Goal: Task Accomplishment & Management: Use online tool/utility

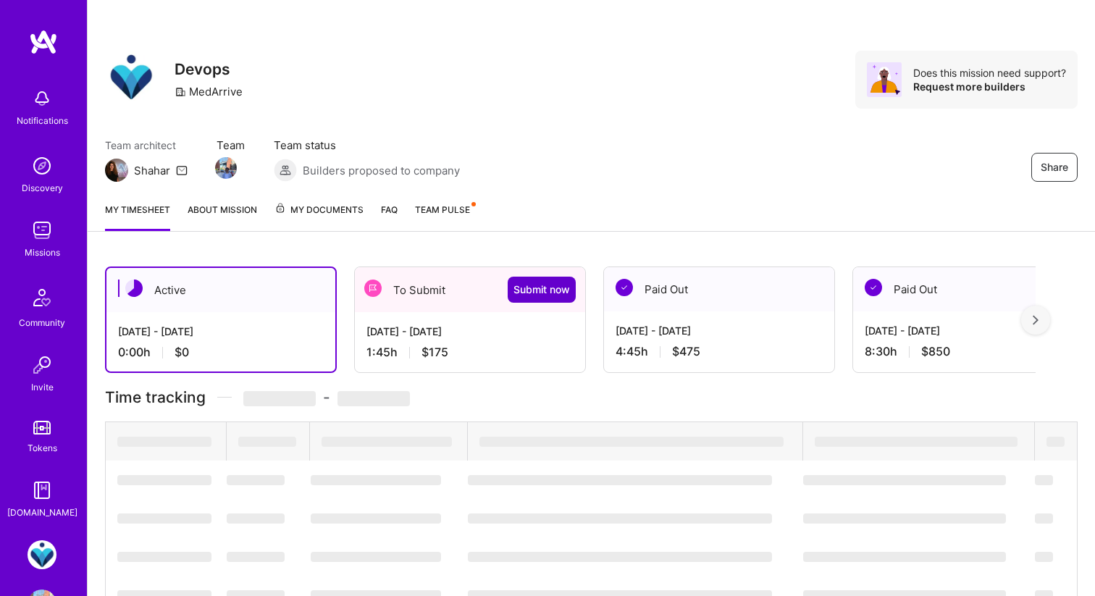
click at [553, 288] on span "Submit now" at bounding box center [542, 290] width 57 height 14
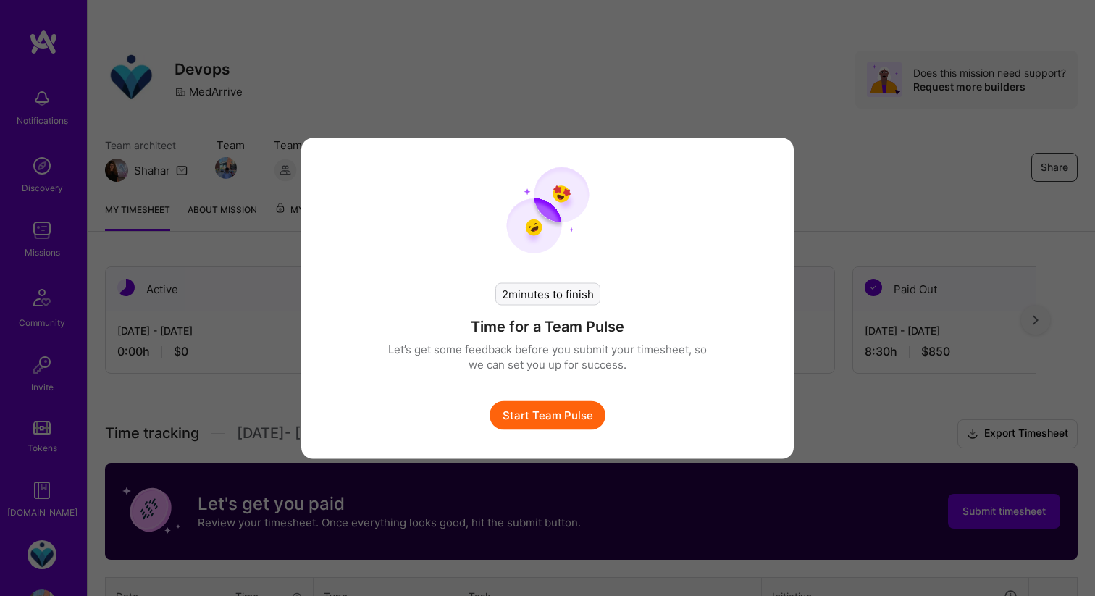
click at [552, 412] on button "Start Team Pulse" at bounding box center [548, 415] width 116 height 29
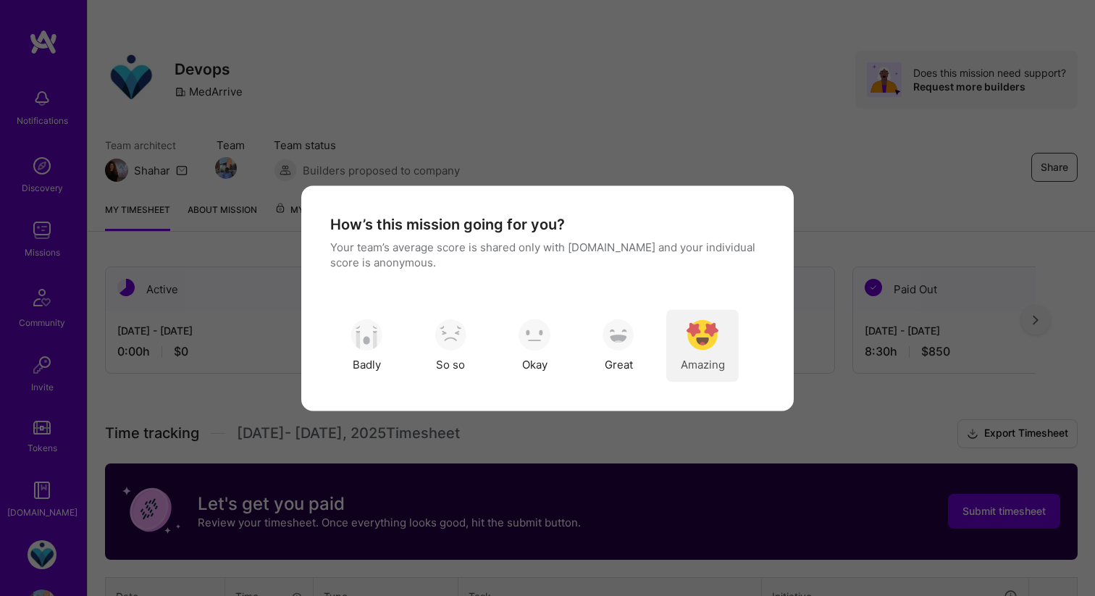
click at [705, 346] on img "modal" at bounding box center [703, 336] width 32 height 32
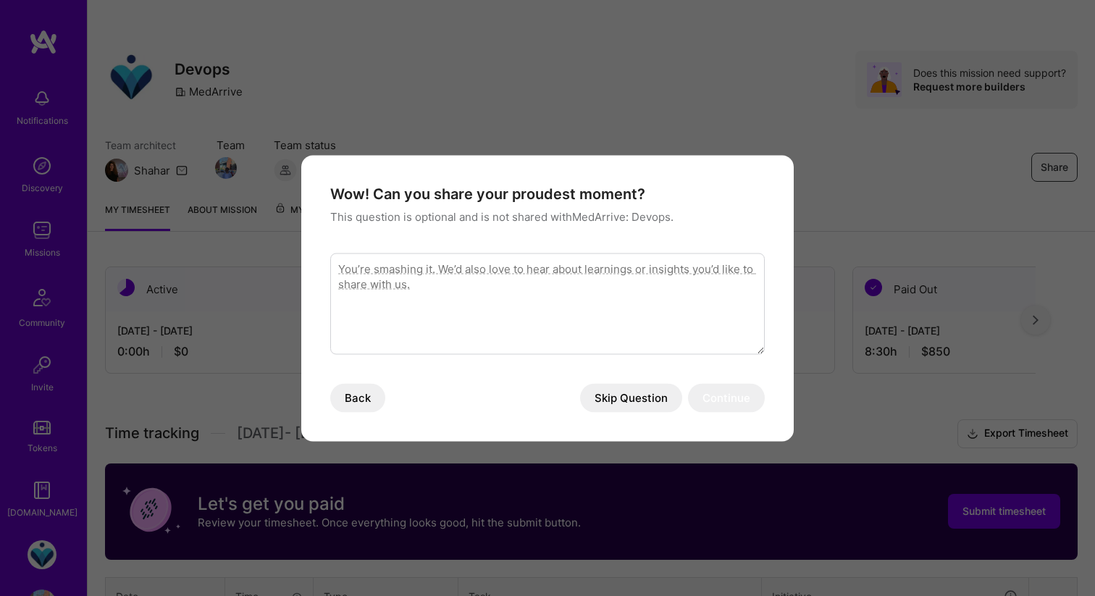
click at [656, 404] on button "Skip Question" at bounding box center [631, 397] width 102 height 29
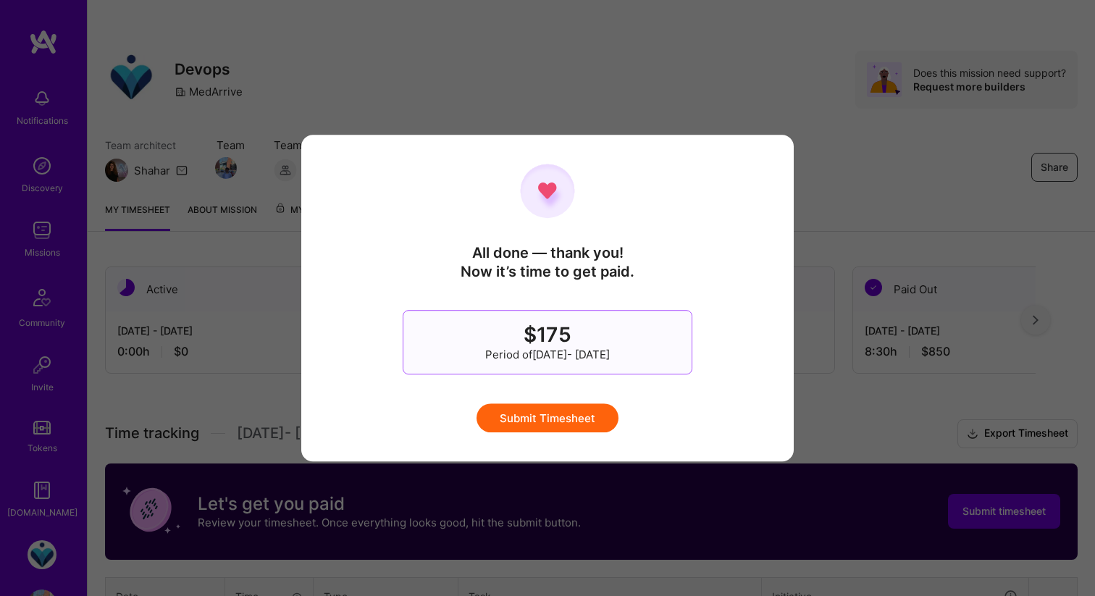
click at [553, 409] on button "Submit Timesheet" at bounding box center [548, 418] width 142 height 29
